Goal: Information Seeking & Learning: Learn about a topic

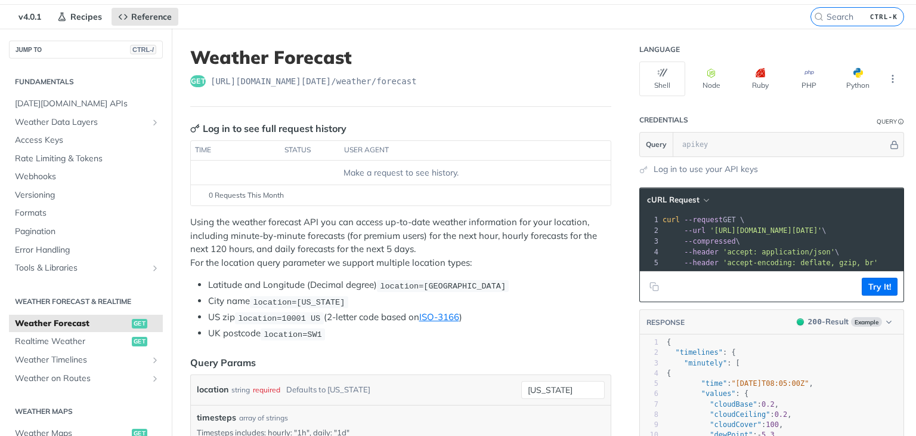
scroll to position [33, 0]
